Goal: Use online tool/utility: Utilize a website feature to perform a specific function

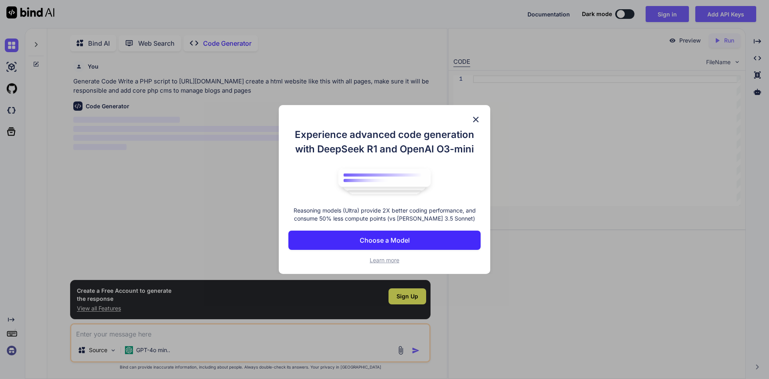
scroll to position [3, 0]
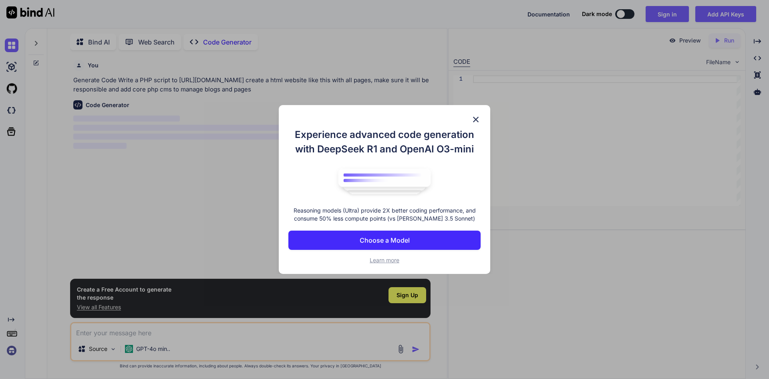
click at [431, 240] on button "Choose a Model" at bounding box center [384, 239] width 192 height 19
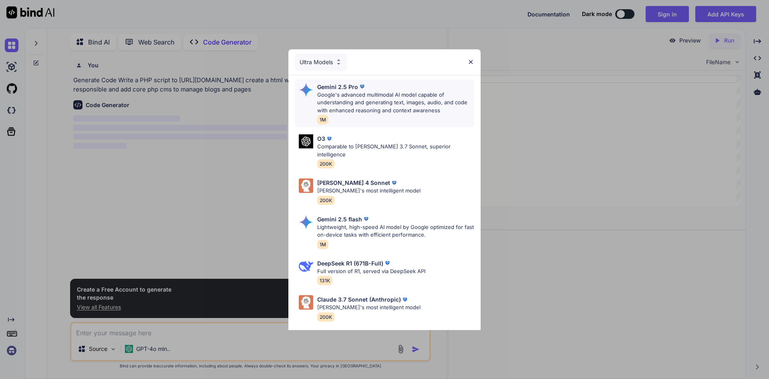
type textarea "x"
click at [408, 186] on div "[PERSON_NAME] 4 Sonnet [PERSON_NAME]'s most intelligent model 200K" at bounding box center [384, 191] width 179 height 32
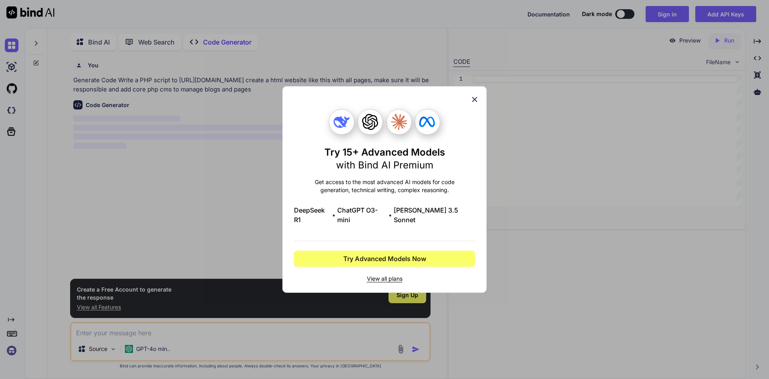
click at [475, 102] on icon at bounding box center [474, 99] width 5 height 5
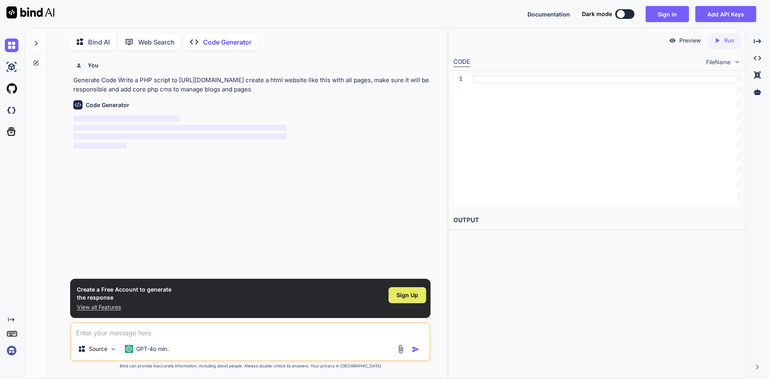
click at [408, 294] on span "Sign Up" at bounding box center [408, 295] width 22 height 8
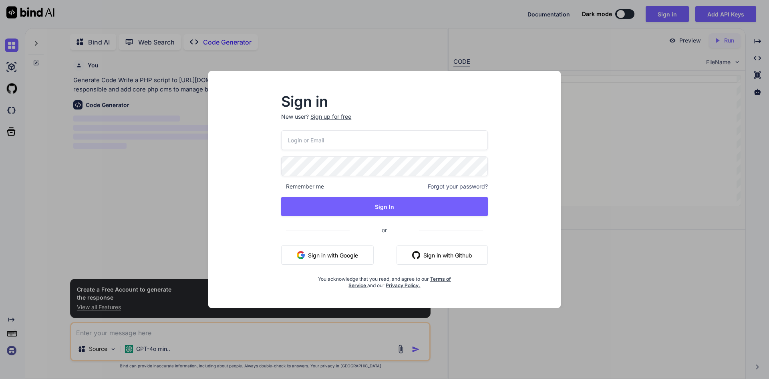
click at [307, 250] on button "Sign in with Google" at bounding box center [327, 254] width 93 height 19
click at [350, 250] on button "Sign in with Google" at bounding box center [327, 254] width 93 height 19
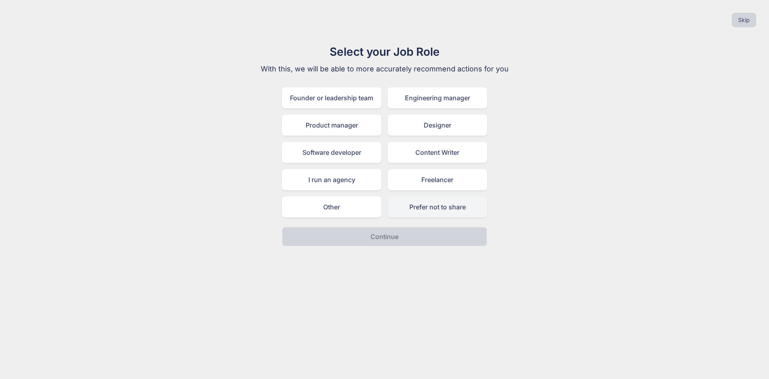
click at [439, 214] on div "Prefer not to share" at bounding box center [437, 206] width 99 height 21
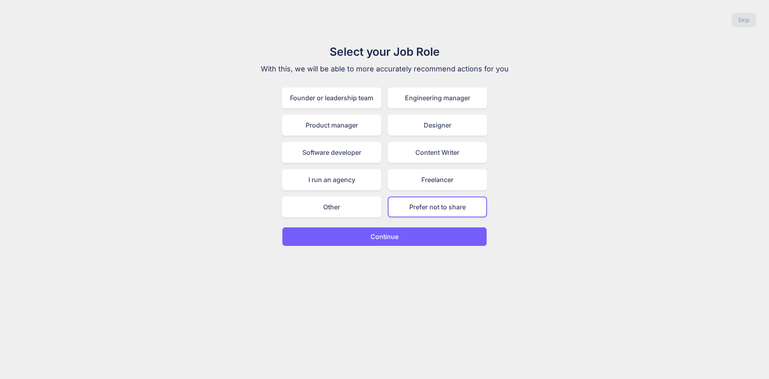
click at [395, 231] on button "Continue" at bounding box center [384, 236] width 205 height 19
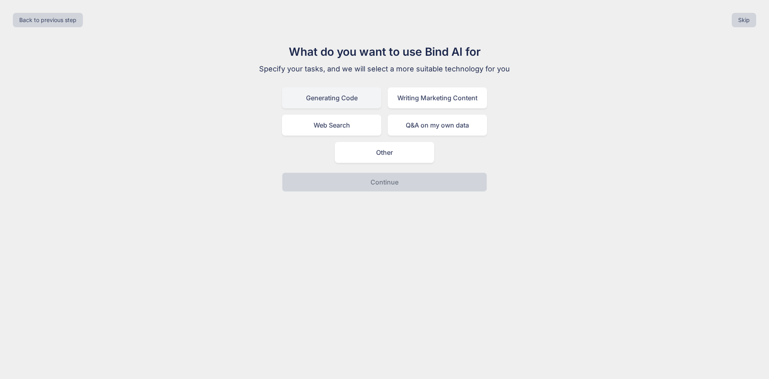
click at [340, 99] on div "Generating Code" at bounding box center [331, 97] width 99 height 21
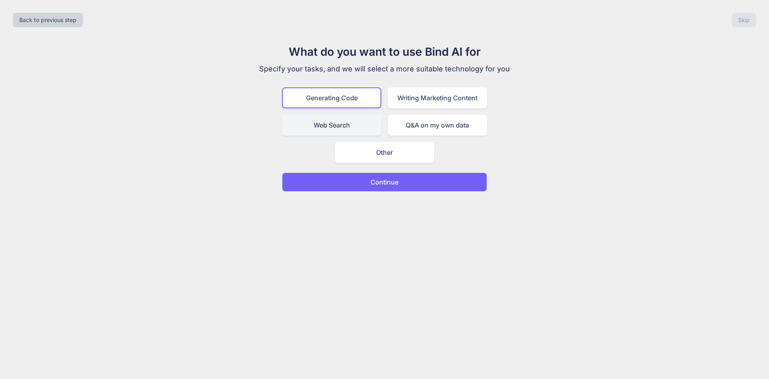
click at [375, 123] on div "Web Search" at bounding box center [331, 125] width 99 height 21
click at [361, 103] on div "Generating Code" at bounding box center [331, 97] width 99 height 21
click at [373, 177] on p "Continue" at bounding box center [385, 182] width 28 height 10
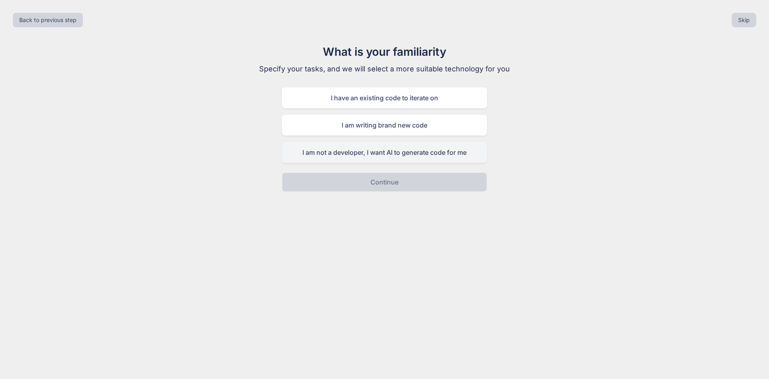
click at [395, 157] on div "I am not a developer, I want AI to generate code for me" at bounding box center [384, 152] width 205 height 21
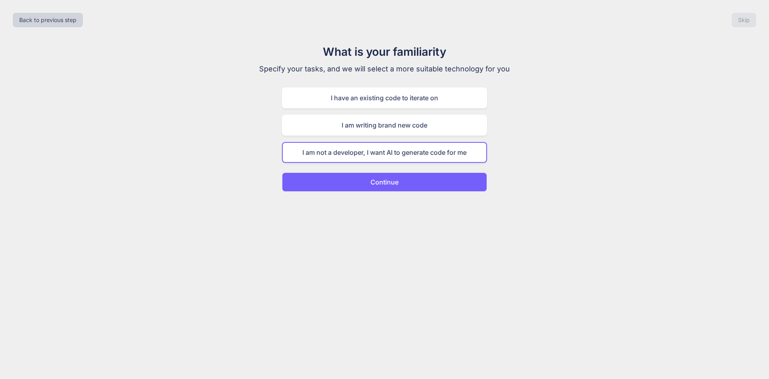
click at [387, 186] on p "Continue" at bounding box center [385, 182] width 28 height 10
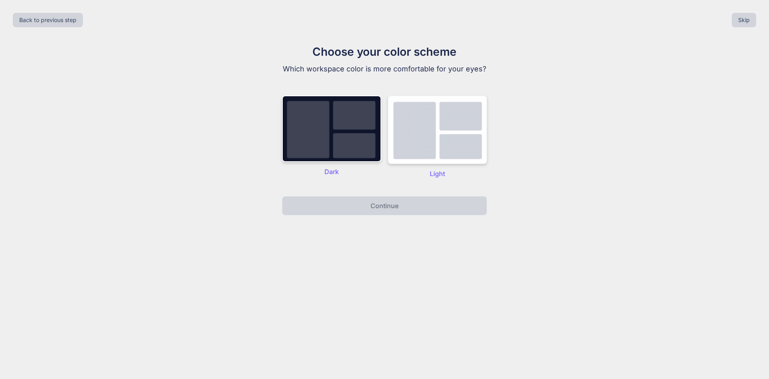
click at [412, 153] on img at bounding box center [437, 129] width 99 height 69
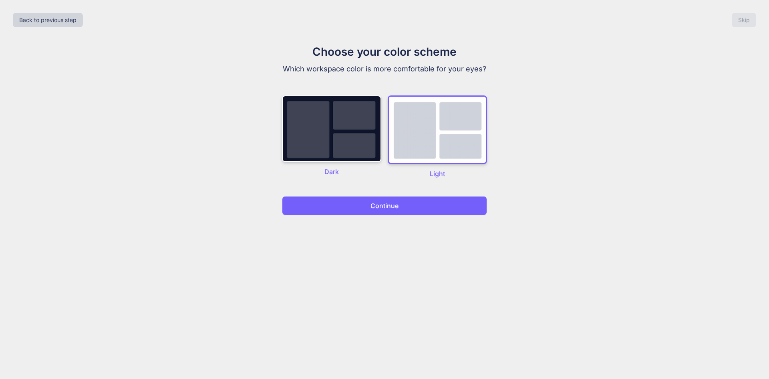
click at [389, 212] on button "Continue" at bounding box center [384, 205] width 205 height 19
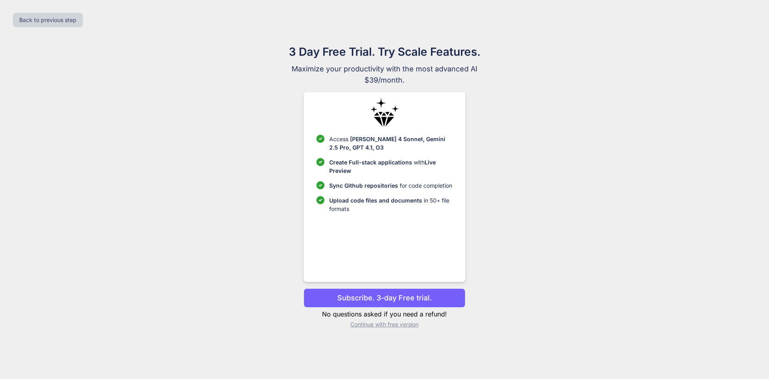
click at [397, 324] on p "Continue with free version" at bounding box center [384, 324] width 161 height 8
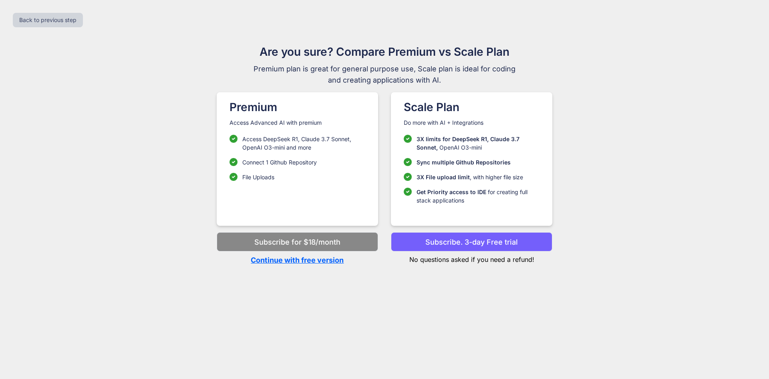
click at [308, 261] on p "Continue with free version" at bounding box center [297, 259] width 161 height 11
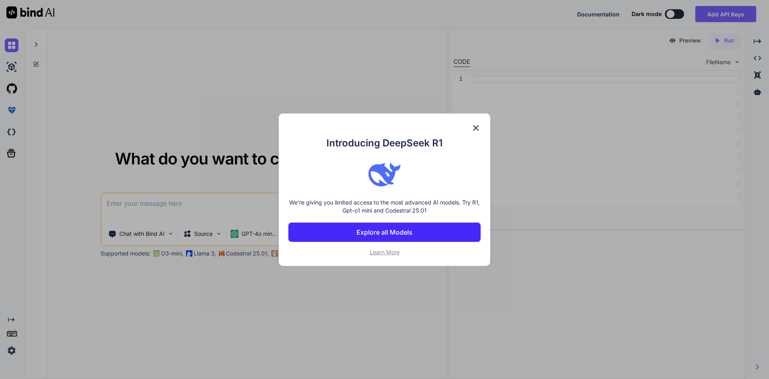
click at [475, 127] on img at bounding box center [476, 128] width 10 height 10
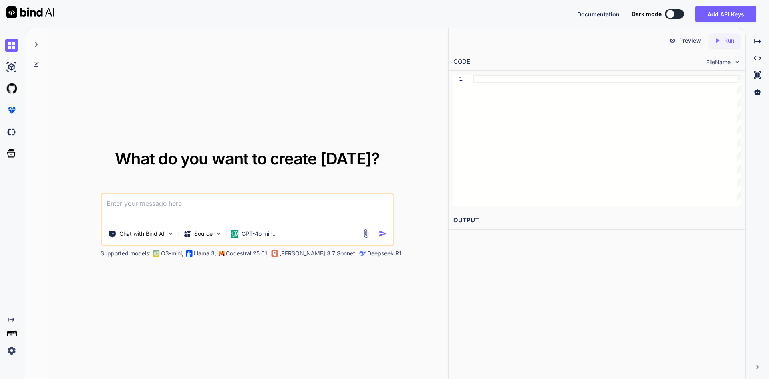
click at [245, 204] on textarea at bounding box center [247, 209] width 291 height 30
paste textarea "[URL][DOMAIN_NAME]"
type textarea "[URL][DOMAIN_NAME] create a duplicate website exact like this on htmla nd core …"
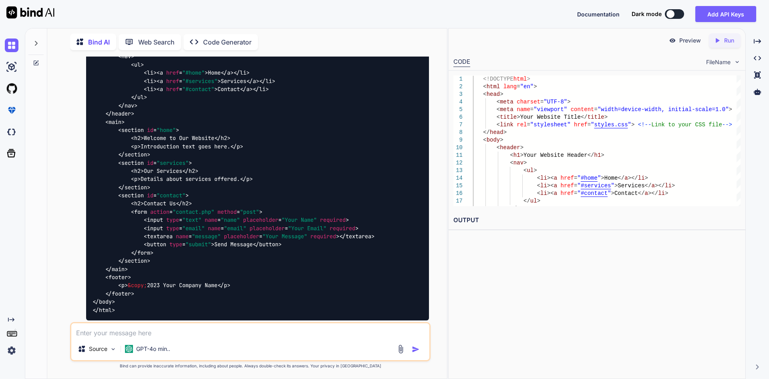
scroll to position [539, 0]
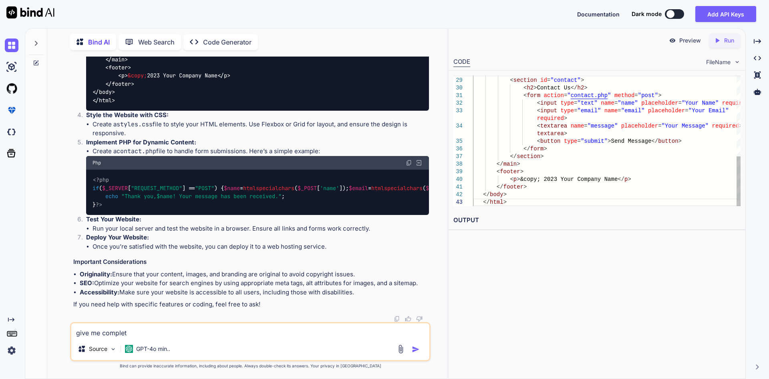
type textarea "give me complete"
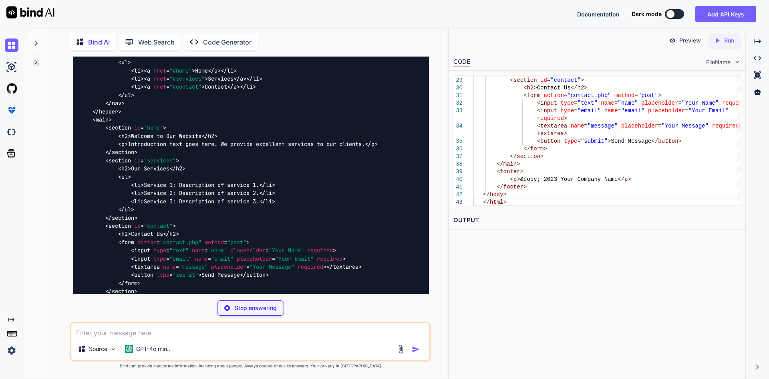
scroll to position [811, 0]
